Goal: Task Accomplishment & Management: Manage account settings

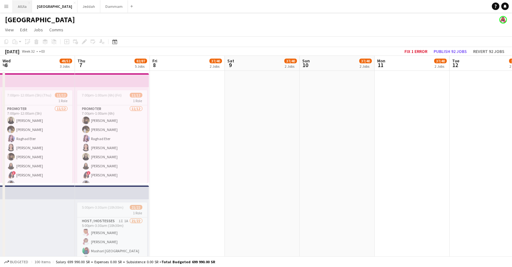
click at [19, 9] on button "AlUla Close" at bounding box center [22, 6] width 19 height 12
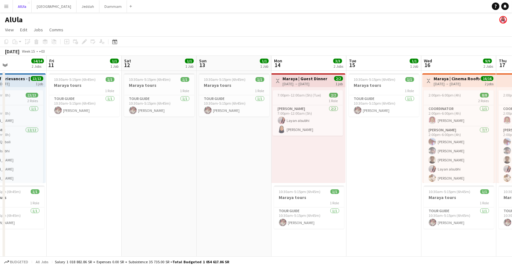
scroll to position [0, 170]
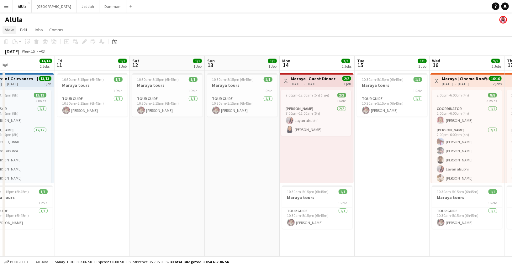
click at [8, 30] on span "View" at bounding box center [9, 30] width 9 height 6
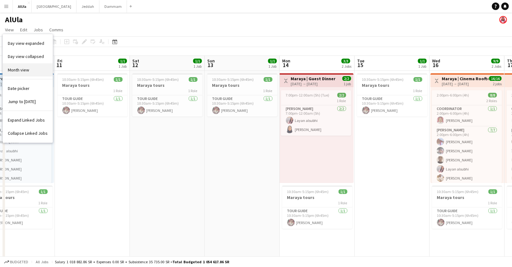
click at [16, 71] on span "Month view" at bounding box center [18, 70] width 21 height 6
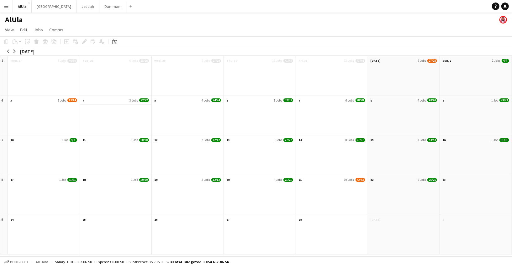
click at [141, 100] on span "22/22" at bounding box center [144, 101] width 10 height 4
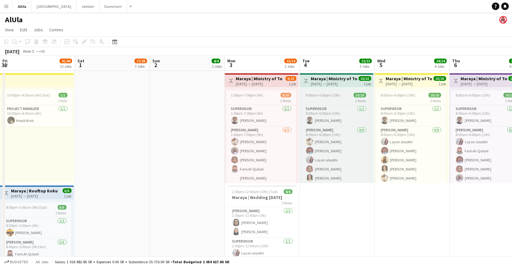
scroll to position [0, 216]
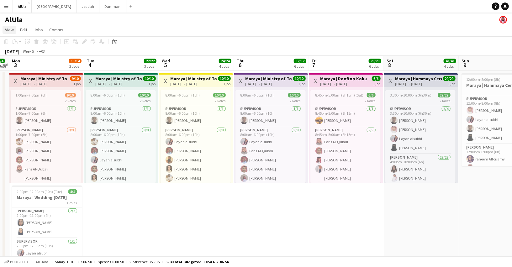
click at [9, 29] on span "View" at bounding box center [9, 30] width 9 height 6
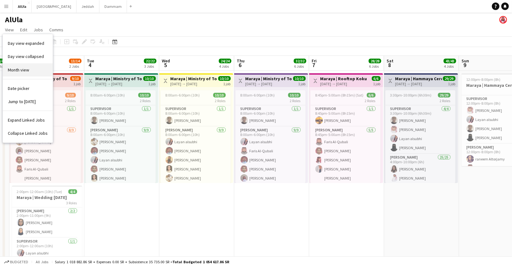
click at [24, 73] on link "Month view" at bounding box center [28, 69] width 50 height 13
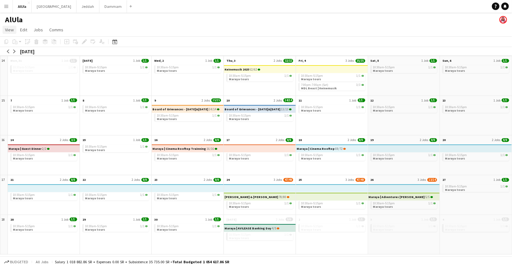
click at [9, 27] on span "View" at bounding box center [9, 30] width 9 height 6
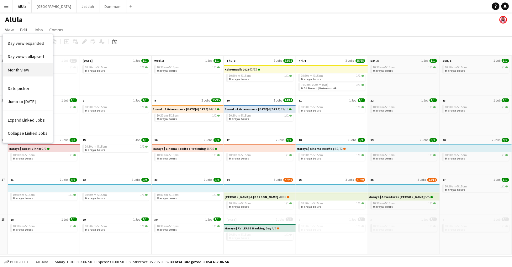
click at [22, 67] on span "Month view" at bounding box center [18, 70] width 21 height 6
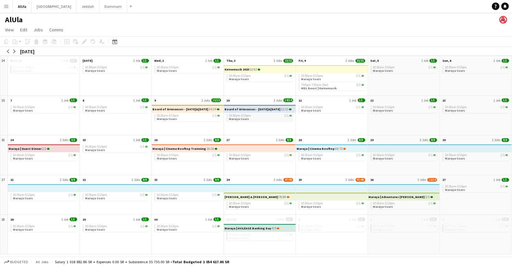
click at [238, 119] on span "Maraya tours" at bounding box center [239, 119] width 20 height 4
click at [198, 117] on app-month-view-job-card "10:30am-5:15pm 1/1 Maraya tours" at bounding box center [187, 118] width 67 height 8
click at [190, 117] on div "10:30am-5:15pm 1/1" at bounding box center [188, 115] width 63 height 3
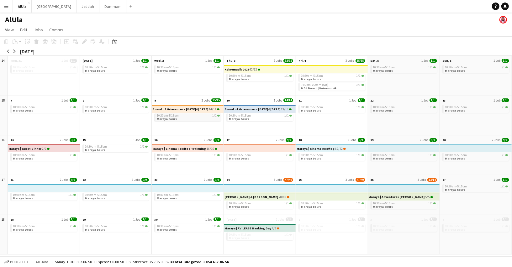
click at [190, 117] on div "10:30am-5:15pm 1/1" at bounding box center [188, 115] width 63 height 3
click at [190, 116] on div "10:30am-5:15pm 1/1" at bounding box center [188, 115] width 63 height 3
click at [238, 204] on span "10:30am-5:15pm" at bounding box center [240, 203] width 22 height 3
click at [239, 194] on div "[PERSON_NAME] & [PERSON_NAME] 78/80" at bounding box center [257, 197] width 65 height 7
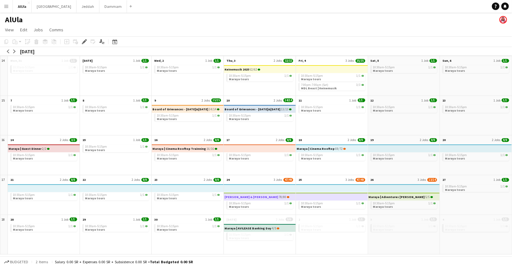
click at [253, 198] on h3 "[PERSON_NAME] & [PERSON_NAME]" at bounding box center [252, 197] width 54 height 3
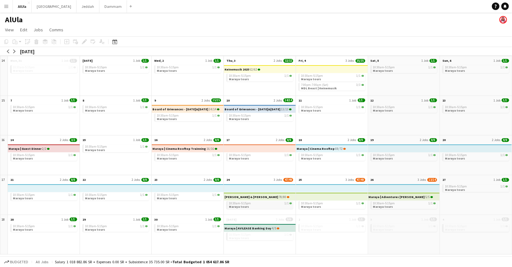
click at [252, 203] on div "10:30am-5:15pm 1/1" at bounding box center [260, 203] width 63 height 3
click at [11, 28] on span "View" at bounding box center [9, 30] width 9 height 6
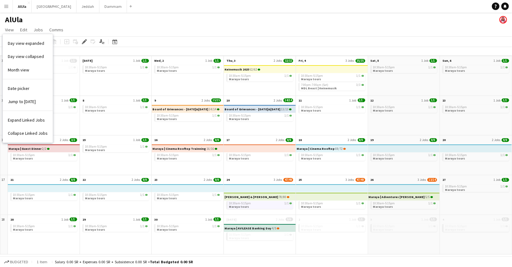
click at [9, 7] on button "Menu" at bounding box center [6, 6] width 13 height 13
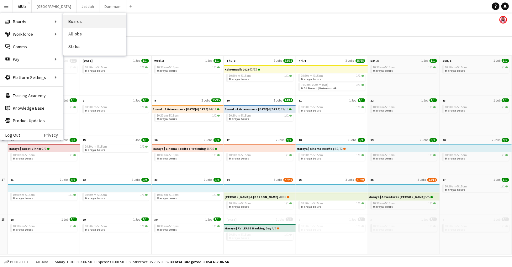
click at [75, 24] on link "Boards" at bounding box center [94, 21] width 63 height 13
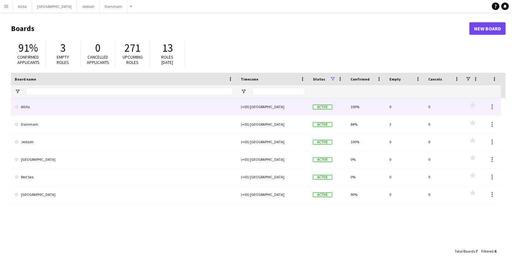
click at [67, 113] on link "AlUla" at bounding box center [124, 107] width 219 height 18
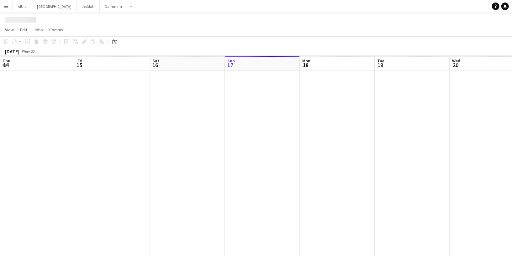
click at [67, 113] on div at bounding box center [450, 164] width 900 height 186
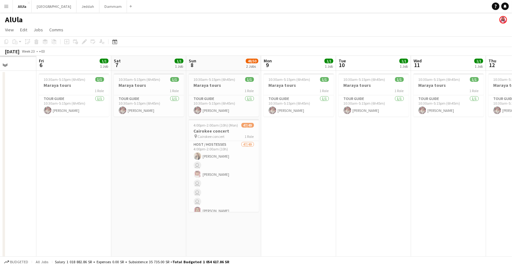
scroll to position [0, 198]
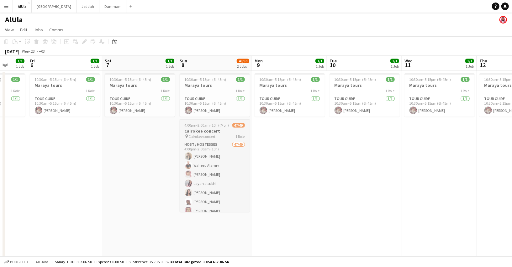
click at [211, 129] on h3 "Cairokee concert" at bounding box center [215, 131] width 70 height 6
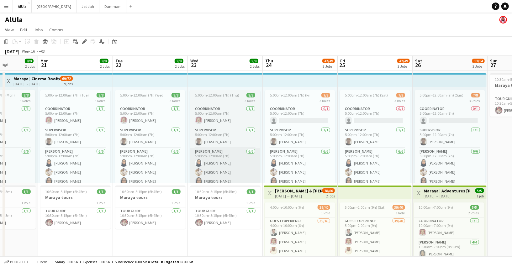
scroll to position [0, 223]
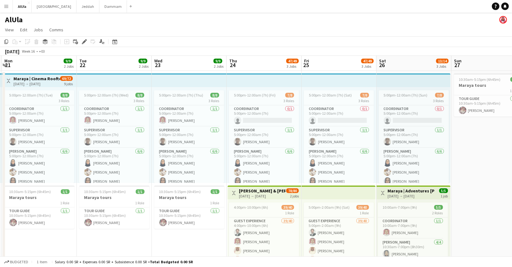
click at [248, 190] on h3 "[PERSON_NAME] & [PERSON_NAME]" at bounding box center [262, 191] width 47 height 6
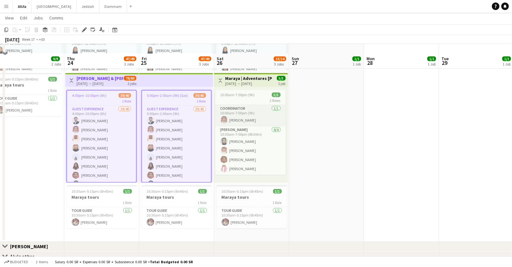
scroll to position [121, 0]
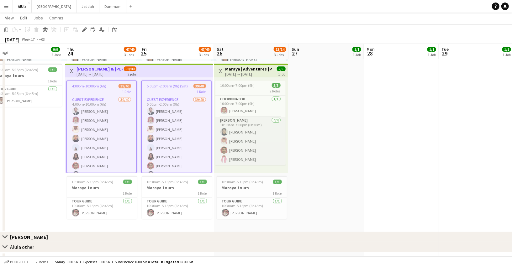
click at [242, 131] on app-card-role "[PERSON_NAME] [DATE] 10:30am-7:00pm (8h30m) [PERSON_NAME] [PERSON_NAME] Alfaqir…" at bounding box center [251, 141] width 70 height 49
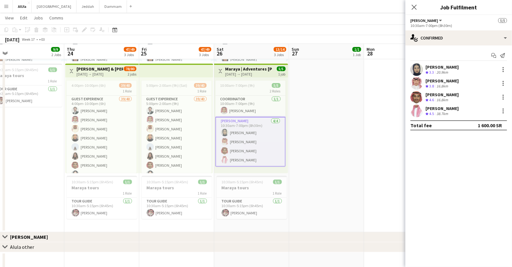
click at [233, 67] on h3 "Maraya | Adventures [PERSON_NAME]" at bounding box center [249, 69] width 47 height 6
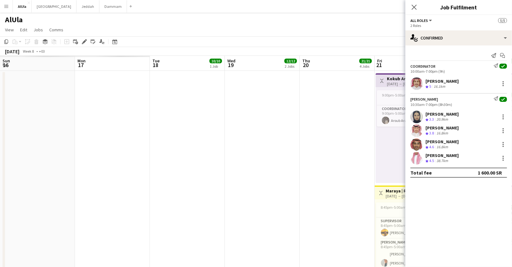
scroll to position [0, 150]
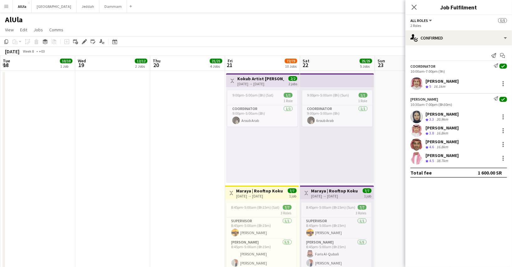
click at [255, 84] on div "[DATE] → [DATE]" at bounding box center [261, 84] width 47 height 5
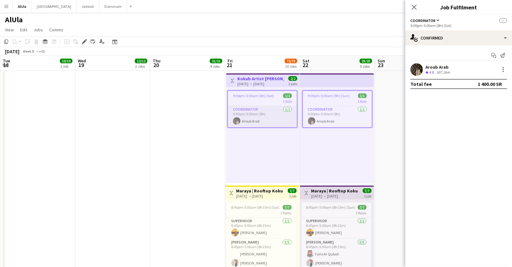
click at [252, 122] on app-card-role "Coordinator [DATE] 9:00pm-5:00am (8h) Aroub Arab" at bounding box center [262, 116] width 69 height 21
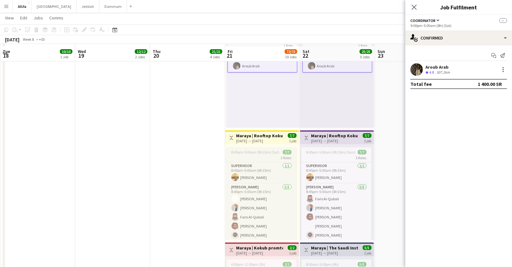
scroll to position [57, 0]
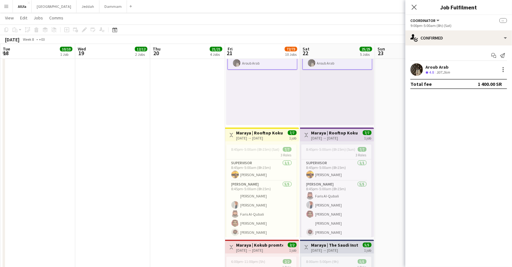
click at [256, 142] on div "8:45pm-5:00am (8h15m) (Sat) 7/7 3 Roles Supervisor [DATE] 8:45pm-5:00am (8h15m)…" at bounding box center [262, 190] width 74 height 96
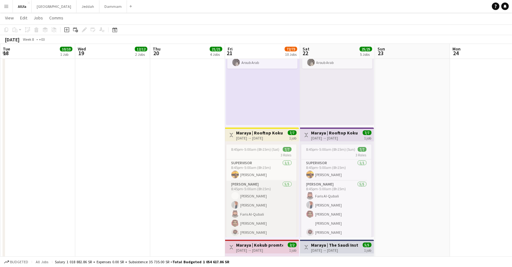
click at [253, 185] on app-card-role "[PERSON_NAME] [DATE] 8:45pm-5:00am (8h15m) [PERSON_NAME] [PERSON_NAME] [PERSON_…" at bounding box center [262, 210] width 70 height 58
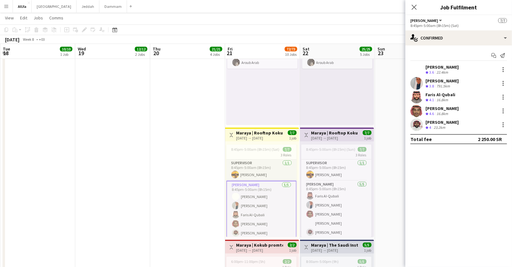
click at [244, 175] on app-card-role "Supervisor [DATE] 8:45pm-5:00am (8h15m) [PERSON_NAME]" at bounding box center [262, 170] width 70 height 21
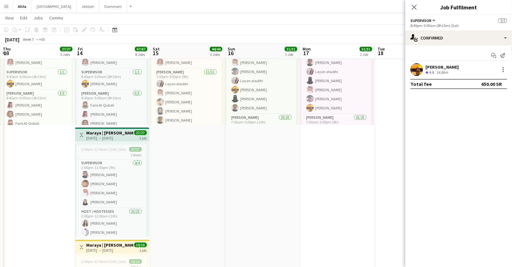
scroll to position [0, 181]
